Goal: Task Accomplishment & Management: Complete application form

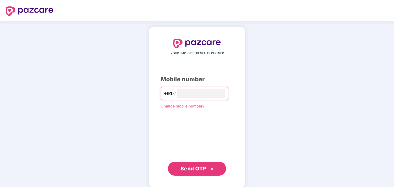
type input "**********"
click at [204, 166] on span "Send OTP" at bounding box center [193, 168] width 26 height 6
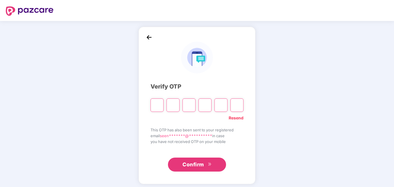
type input "*"
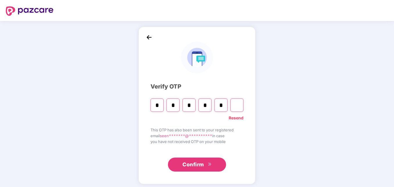
type input "*"
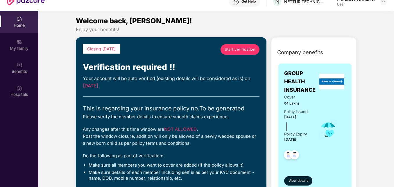
scroll to position [33, 0]
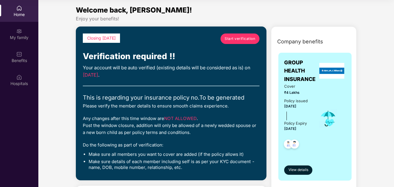
click at [232, 38] on span "Start verification" at bounding box center [240, 39] width 31 height 6
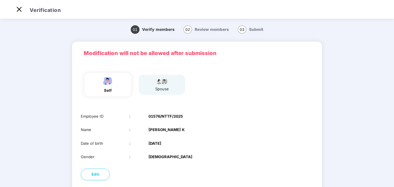
click at [393, 177] on main "01 Verify members 02 Review members 03 Submit Modification will not be allowed …" at bounding box center [197, 123] width 394 height 212
click at [391, 172] on main "01 Verify members 02 Review members 03 Submit Modification will not be allowed …" at bounding box center [197, 123] width 394 height 212
click at [392, 167] on main "01 Verify members 02 Review members 03 Submit Modification will not be allowed …" at bounding box center [197, 123] width 394 height 212
click at [393, 159] on main "01 Verify members 02 Review members 03 Submit Modification will not be allowed …" at bounding box center [197, 123] width 394 height 212
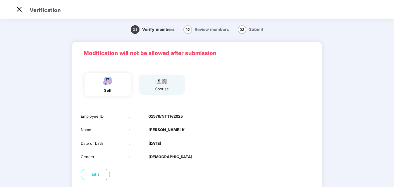
drag, startPoint x: 393, startPoint y: 159, endPoint x: 321, endPoint y: 86, distance: 103.1
click at [321, 86] on div "self spouse" at bounding box center [197, 85] width 250 height 43
drag, startPoint x: 393, startPoint y: 42, endPoint x: 394, endPoint y: 62, distance: 19.8
click at [394, 62] on html "Get Pazcare mobile app for all your employee benefits need Download Now Verific…" at bounding box center [197, 79] width 394 height 187
click at [210, 28] on span "Review members" at bounding box center [212, 29] width 34 height 5
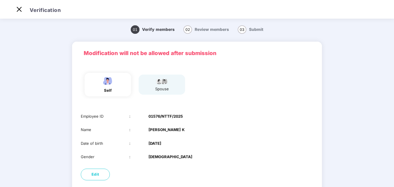
drag, startPoint x: 393, startPoint y: 61, endPoint x: 260, endPoint y: 110, distance: 142.2
click at [260, 110] on div "Employee ID : 01576/NTTF/2025 Name : Seenivasan K Date of birth : 21 May 1969 G…" at bounding box center [197, 136] width 250 height 58
click at [393, 161] on main "01 Verify members 02 Review members 03 Submit Modification will not be allowed …" at bounding box center [197, 123] width 394 height 212
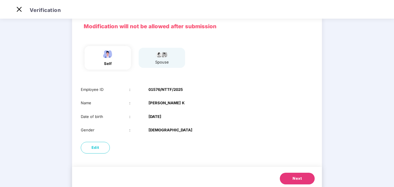
scroll to position [28, 0]
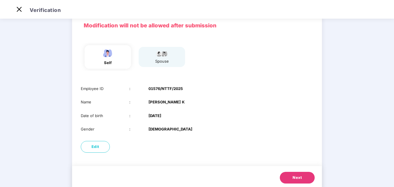
click at [304, 175] on button "Next" at bounding box center [297, 177] width 35 height 12
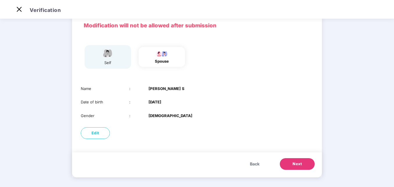
click at [301, 164] on span "Next" at bounding box center [297, 164] width 9 height 6
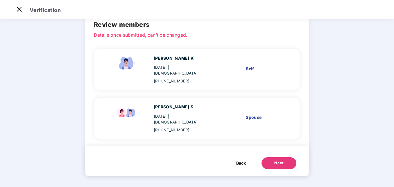
scroll to position [17, 0]
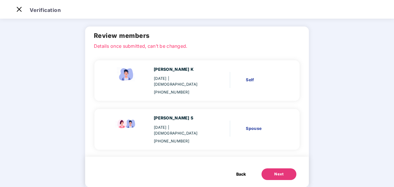
click at [241, 171] on span "Back" at bounding box center [241, 174] width 10 height 6
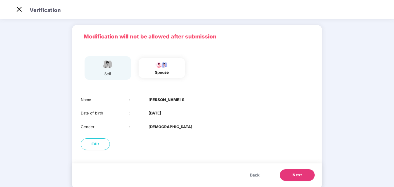
click at [252, 175] on span "Back" at bounding box center [255, 174] width 10 height 6
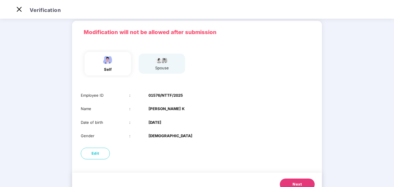
scroll to position [43, 0]
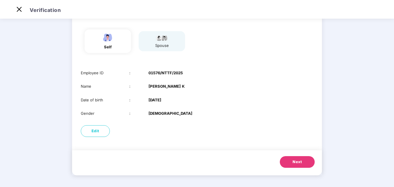
click at [307, 162] on button "Next" at bounding box center [297, 162] width 35 height 12
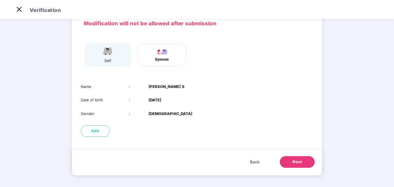
click at [307, 162] on button "Next" at bounding box center [297, 162] width 35 height 12
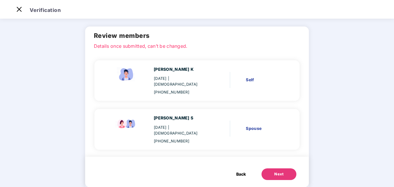
click at [240, 171] on span "Back" at bounding box center [241, 174] width 10 height 6
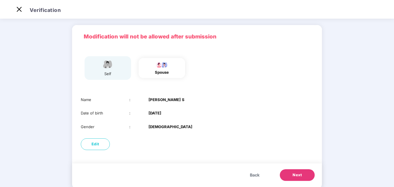
click at [288, 174] on button "Next" at bounding box center [297, 175] width 35 height 12
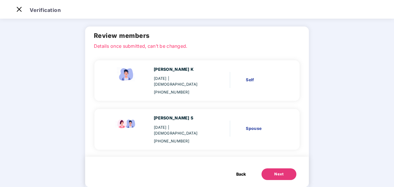
click at [285, 168] on button "Next" at bounding box center [278, 174] width 35 height 12
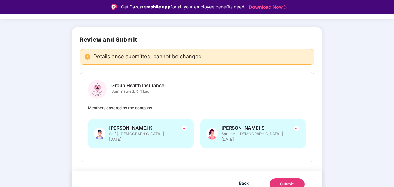
scroll to position [32, 0]
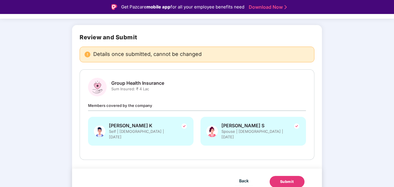
click at [282, 178] on div "Submit" at bounding box center [287, 181] width 14 height 6
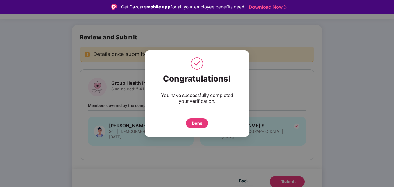
click at [197, 124] on div "Done" at bounding box center [197, 123] width 10 height 6
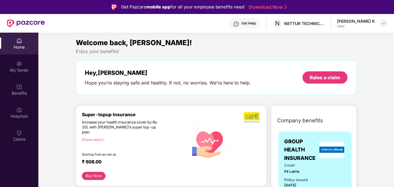
click at [383, 23] on img at bounding box center [383, 23] width 5 height 5
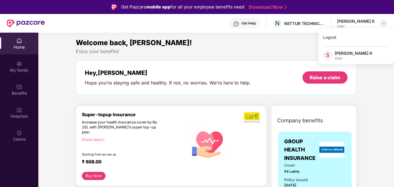
click at [383, 23] on img at bounding box center [383, 23] width 5 height 5
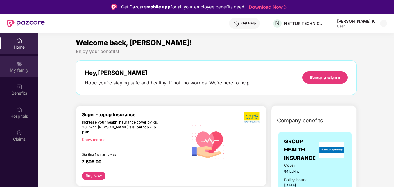
click at [20, 68] on div "My family" at bounding box center [19, 70] width 38 height 6
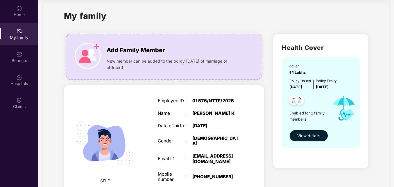
scroll to position [4, 0]
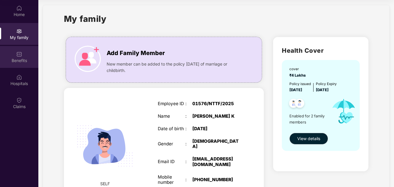
click at [23, 62] on div "Benefits" at bounding box center [19, 61] width 38 height 6
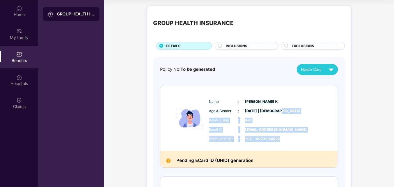
drag, startPoint x: 393, startPoint y: 112, endPoint x: 395, endPoint y: 134, distance: 22.2
click at [394, 134] on html "Get Pazcare mobile app for all your employee benefits need Download Now Get Hel…" at bounding box center [197, 60] width 394 height 187
drag, startPoint x: 394, startPoint y: 134, endPoint x: 361, endPoint y: 124, distance: 34.8
click at [361, 124] on div "GROUP HEALTH INSURANCE DETAILS INCLUSIONS EXCLUSIONS Policy No: To be generated…" at bounding box center [249, 148] width 290 height 291
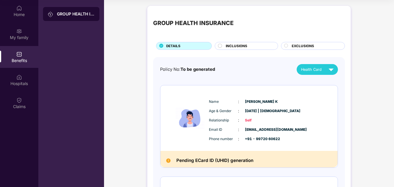
click at [252, 45] on div "INCLUSIONS" at bounding box center [249, 46] width 52 height 6
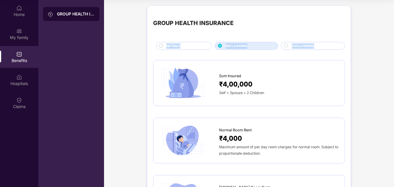
drag, startPoint x: 393, startPoint y: 33, endPoint x: 394, endPoint y: 46, distance: 13.7
click at [394, 46] on html "Get Pazcare mobile app for all your employee benefits need Download Now Get Hel…" at bounding box center [197, 60] width 394 height 187
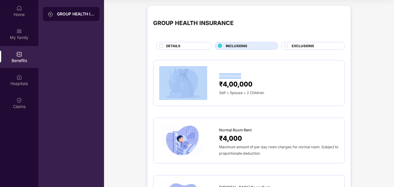
drag, startPoint x: 394, startPoint y: 46, endPoint x: 395, endPoint y: 42, distance: 4.2
click at [394, 42] on html "Get Pazcare mobile app for all your employee benefits need Download Now Get Hel…" at bounding box center [197, 60] width 394 height 187
drag, startPoint x: 394, startPoint y: 42, endPoint x: 395, endPoint y: 47, distance: 4.8
click at [394, 47] on html "Get Pazcare mobile app for all your employee benefits need Download Now Get Hel…" at bounding box center [197, 60] width 394 height 187
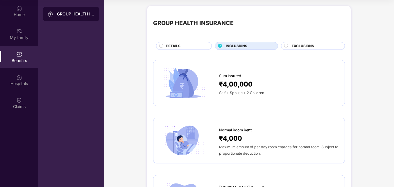
click at [304, 46] on span "EXCLUSIONS" at bounding box center [303, 45] width 22 height 5
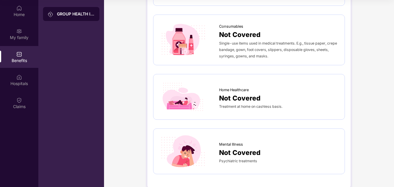
scroll to position [491, 0]
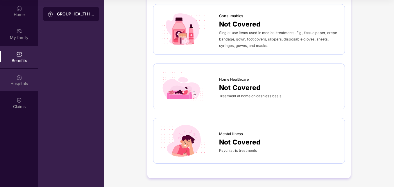
click at [24, 82] on div "Hospitals" at bounding box center [19, 83] width 38 height 6
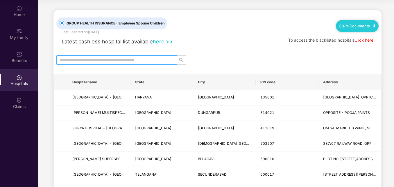
click at [101, 55] on span at bounding box center [116, 59] width 121 height 9
click at [101, 59] on input "text" at bounding box center [114, 60] width 109 height 6
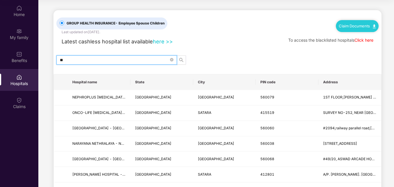
type input "*"
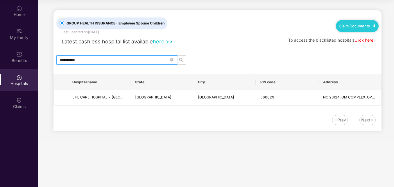
type input "**********"
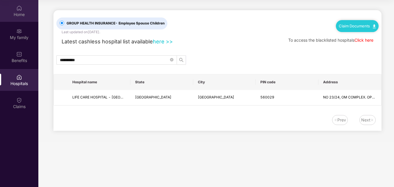
click at [18, 12] on div "Home" at bounding box center [19, 15] width 38 height 6
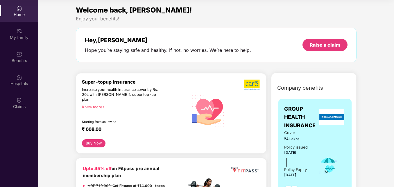
click at [99, 139] on button "Buy Now" at bounding box center [93, 143] width 23 height 8
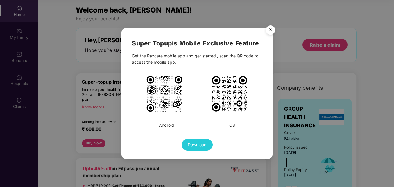
click at [269, 29] on img "Close" at bounding box center [270, 31] width 16 height 16
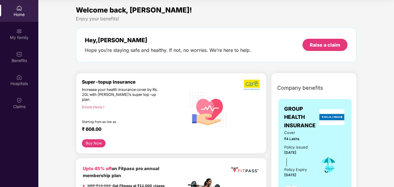
drag, startPoint x: 393, startPoint y: 22, endPoint x: 394, endPoint y: 94, distance: 72.3
click at [394, 94] on html "Get Pazcare mobile app for all your employee benefits need Download Now Get Hel…" at bounding box center [197, 60] width 394 height 187
drag, startPoint x: 394, startPoint y: 94, endPoint x: 375, endPoint y: 127, distance: 37.9
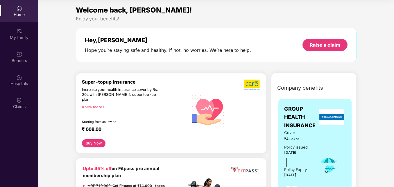
scroll to position [163, 0]
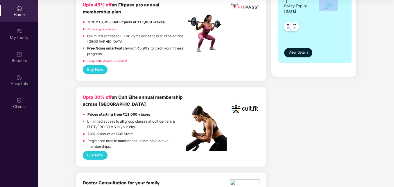
drag, startPoint x: 392, startPoint y: 30, endPoint x: 394, endPoint y: 59, distance: 29.1
click at [394, 59] on html "Get Pazcare mobile app for all your employee benefits need Download Now Get Hel…" at bounding box center [197, 60] width 394 height 187
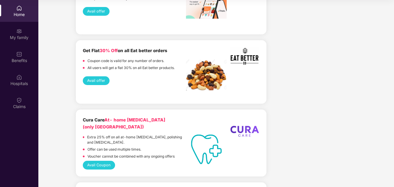
scroll to position [0, 0]
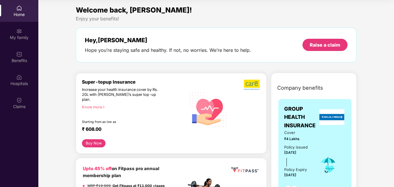
click at [21, 12] on div "Home" at bounding box center [19, 15] width 38 height 6
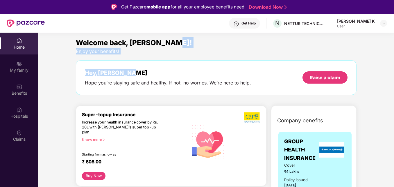
drag, startPoint x: 360, startPoint y: 1, endPoint x: 367, endPoint y: 45, distance: 44.8
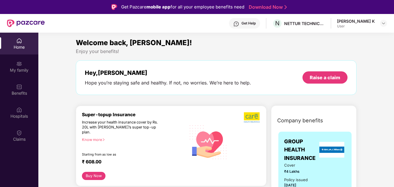
drag, startPoint x: 367, startPoint y: 45, endPoint x: 372, endPoint y: 88, distance: 43.9
click at [385, 21] on img at bounding box center [383, 23] width 5 height 5
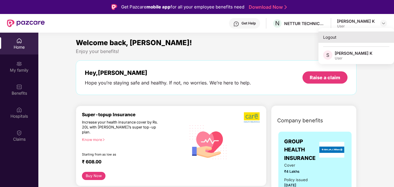
click at [332, 35] on div "Logout" at bounding box center [356, 36] width 76 height 11
